Goal: Check status

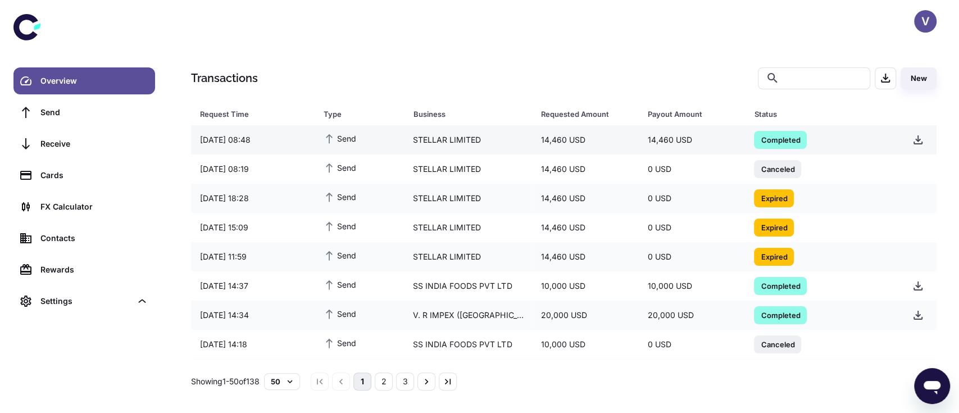
click at [788, 138] on span "Completed" at bounding box center [780, 139] width 53 height 11
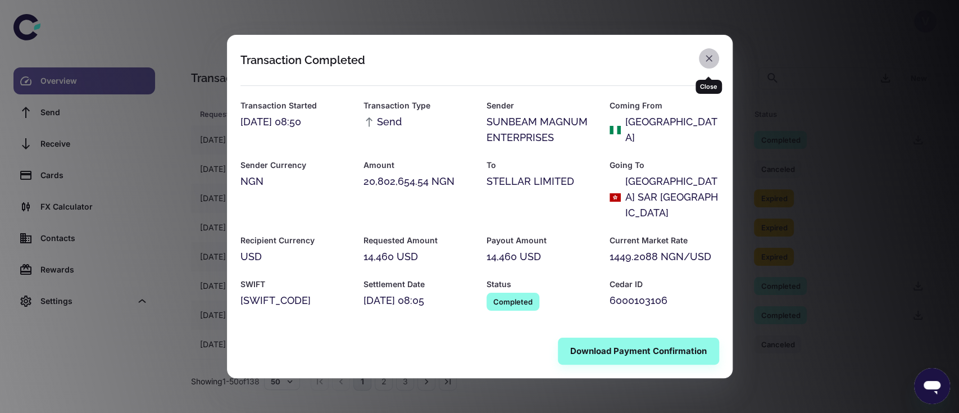
click at [704, 64] on icon "button" at bounding box center [708, 58] width 11 height 11
